Goal: Information Seeking & Learning: Learn about a topic

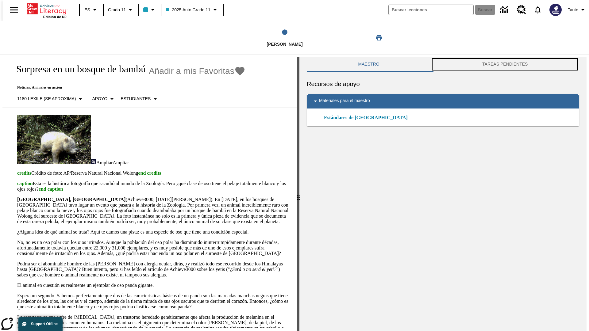
click at [506, 64] on button "TAREAS PENDIENTES" at bounding box center [505, 64] width 149 height 15
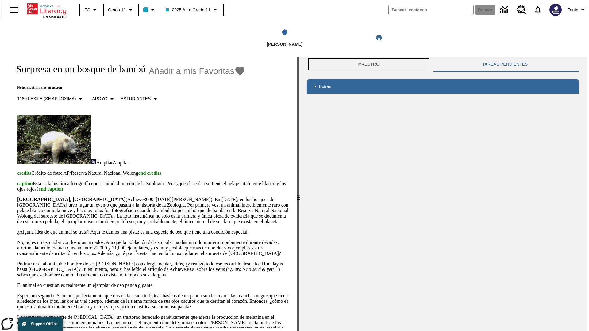
click at [368, 64] on button "Maestro" at bounding box center [369, 64] width 124 height 15
